Goal: Information Seeking & Learning: Find specific page/section

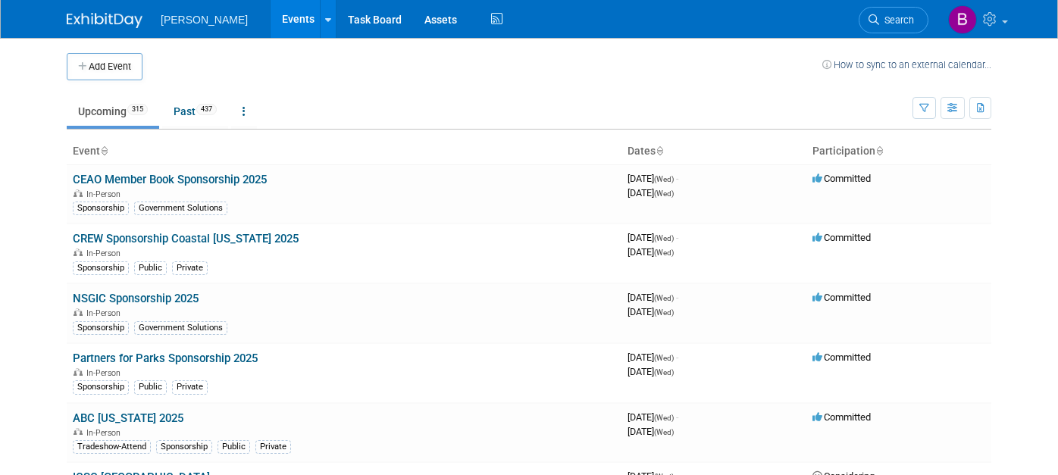
click at [886, 42] on div "Add Event How to sync to an external calendar..." at bounding box center [529, 59] width 924 height 42
click at [889, 35] on li "Search" at bounding box center [893, 18] width 70 height 37
click at [891, 27] on link "Search" at bounding box center [893, 20] width 70 height 27
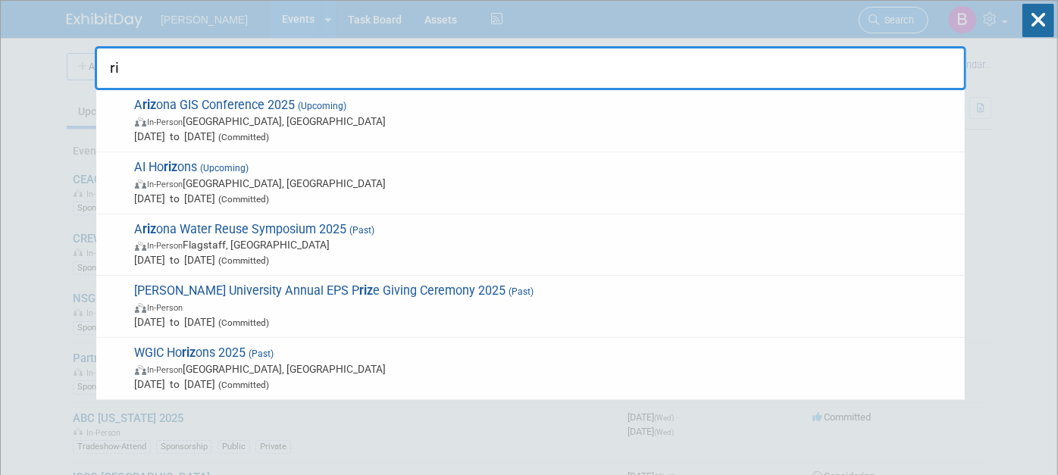
type input "r"
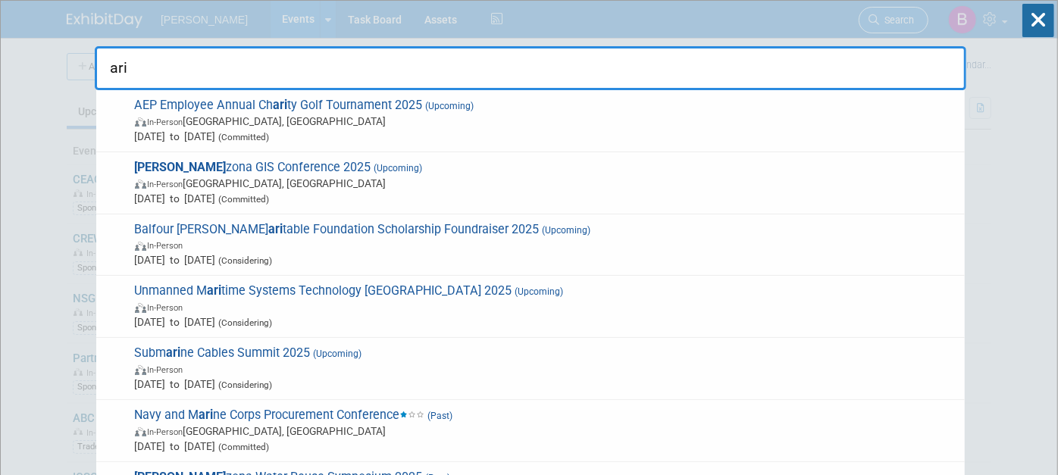
type input "ariz"
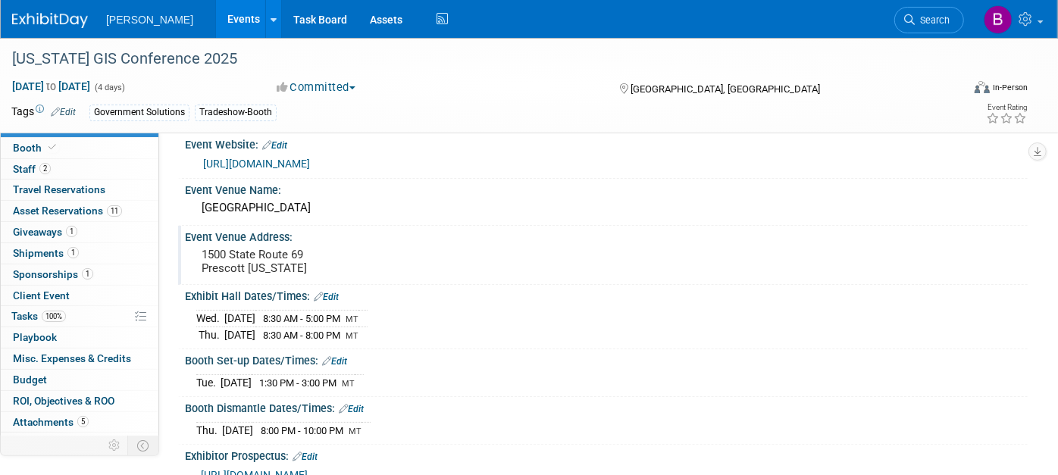
scroll to position [16, 0]
click at [310, 160] on link "https://agic.az.gov/agic/agic-annual-symposium" at bounding box center [256, 164] width 107 height 12
